Goal: Navigation & Orientation: Find specific page/section

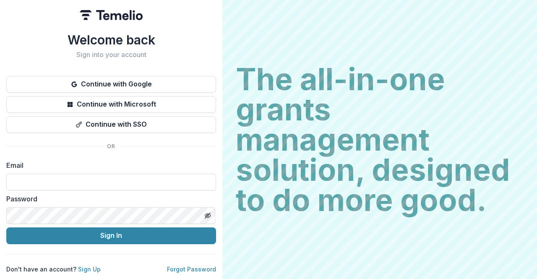
click at [88, 176] on input at bounding box center [111, 182] width 210 height 17
type input "**********"
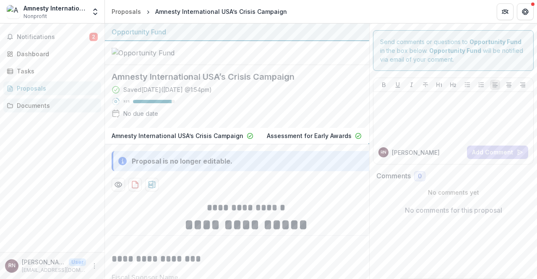
click at [41, 106] on div "Documents" at bounding box center [56, 105] width 78 height 9
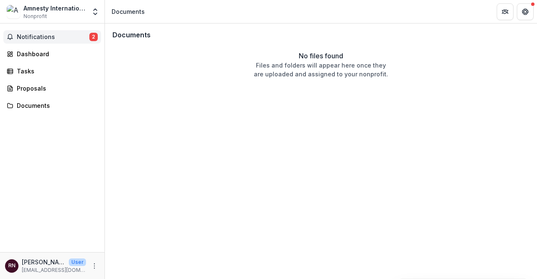
click at [37, 36] on span "Notifications" at bounding box center [53, 37] width 73 height 7
click at [37, 56] on div "Dashboard" at bounding box center [56, 54] width 78 height 9
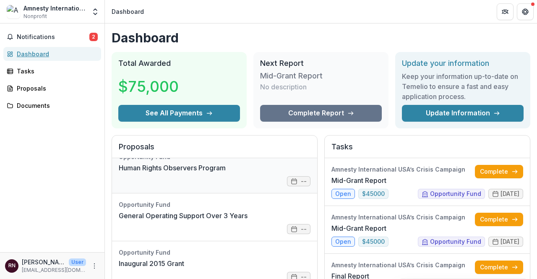
scroll to position [13, 0]
